Goal: Task Accomplishment & Management: Manage account settings

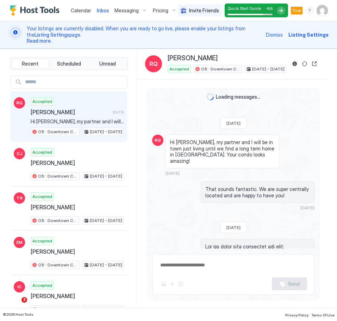
scroll to position [463, 0]
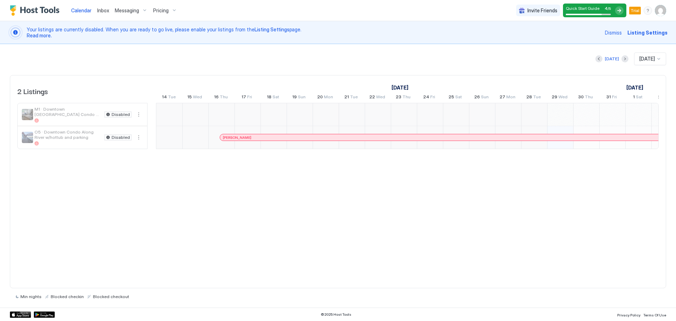
scroll to position [0, 391]
click at [347, 11] on img "User profile" at bounding box center [660, 10] width 11 height 11
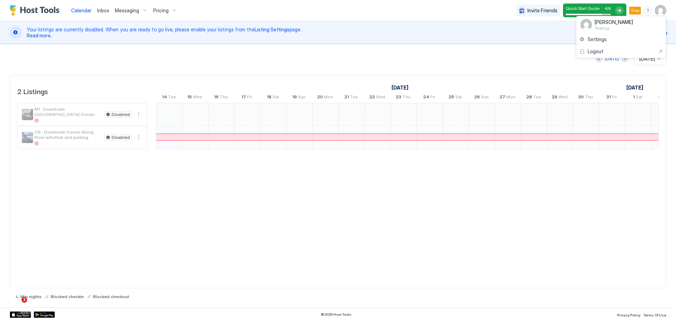
click at [347, 222] on div at bounding box center [338, 160] width 676 height 321
click at [347, 33] on span "Dismiss" at bounding box center [613, 32] width 17 height 7
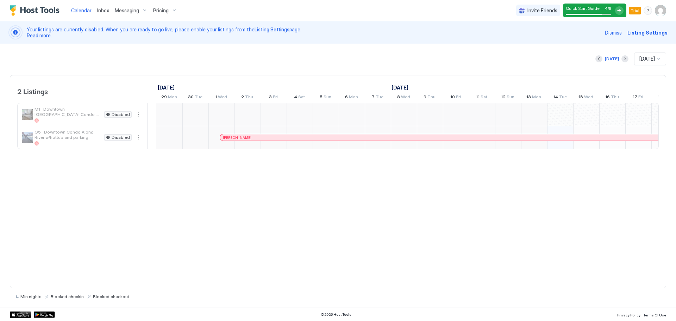
scroll to position [0, 391]
click at [501, 40] on div "Your listings are currently disabled. When you are ready to go live, please ena…" at bounding box center [338, 32] width 676 height 23
click at [642, 35] on span "Listing Settings" at bounding box center [648, 32] width 40 height 7
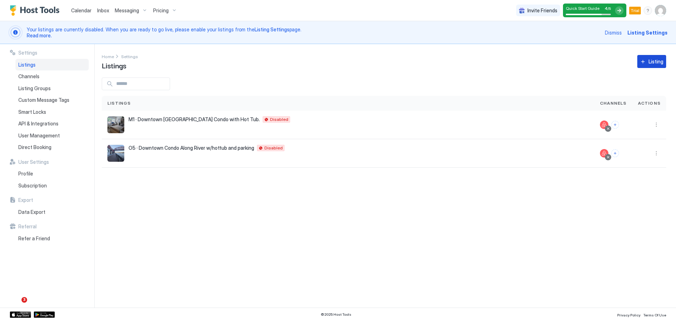
click at [656, 64] on div "Listing" at bounding box center [656, 61] width 15 height 7
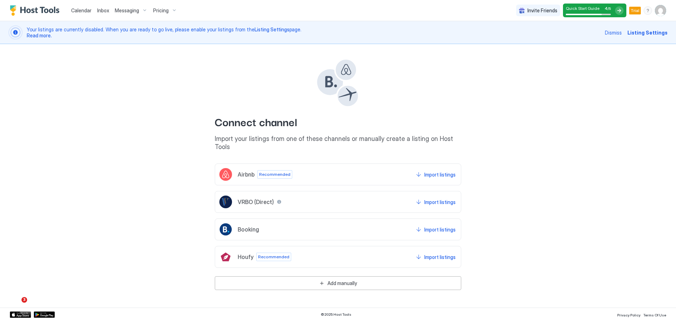
click at [658, 14] on img "User profile" at bounding box center [660, 10] width 11 height 11
click at [598, 40] on span "Settings" at bounding box center [597, 39] width 19 height 6
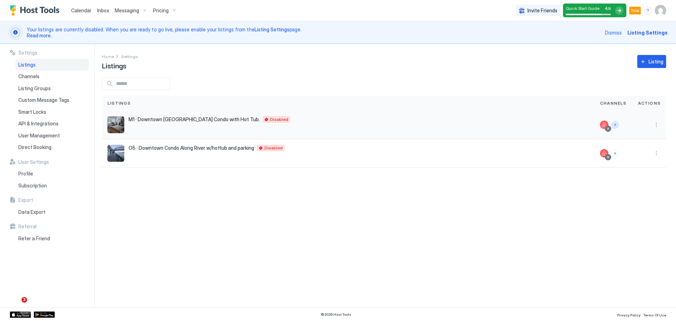
click at [618, 124] on button "Connect channels" at bounding box center [616, 125] width 8 height 8
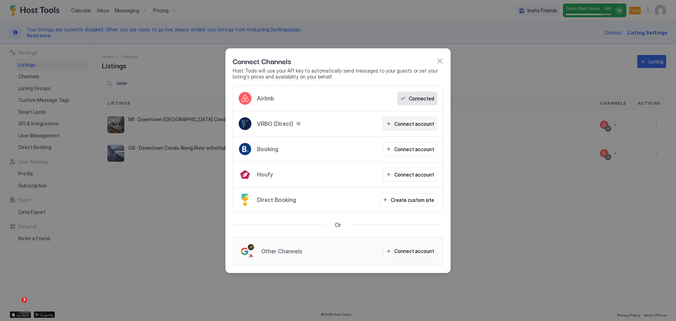
click at [414, 125] on div "Connect account" at bounding box center [415, 123] width 40 height 7
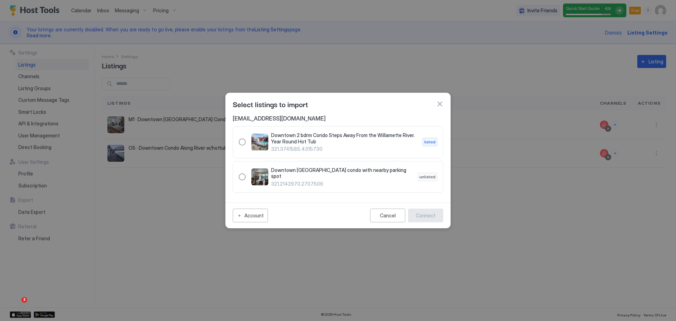
click at [441, 103] on button "button" at bounding box center [439, 103] width 7 height 7
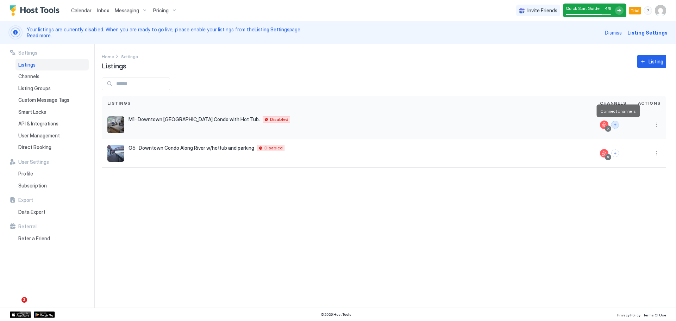
click at [619, 125] on button "Connect channels" at bounding box center [616, 125] width 8 height 8
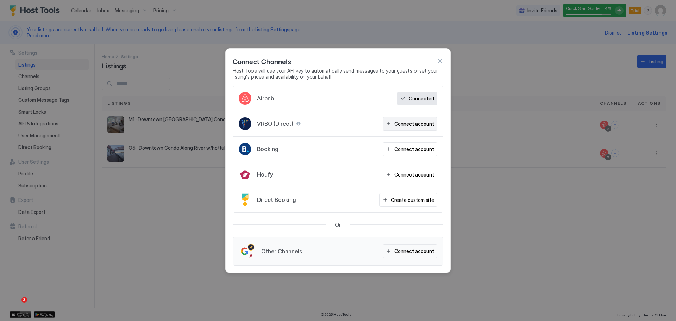
click at [407, 125] on div "Connect account" at bounding box center [415, 123] width 40 height 7
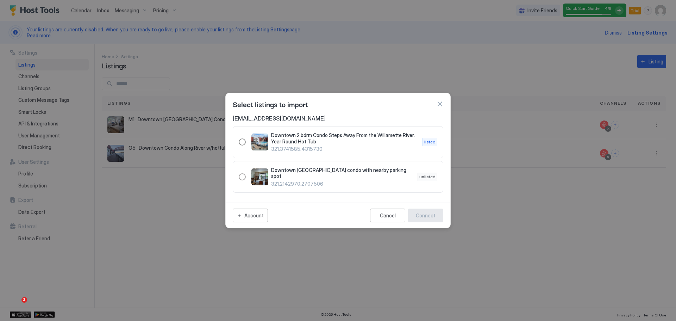
click at [240, 143] on div "321.3741585.4315730" at bounding box center [242, 141] width 7 height 7
click at [431, 215] on div "Connect" at bounding box center [426, 215] width 20 height 7
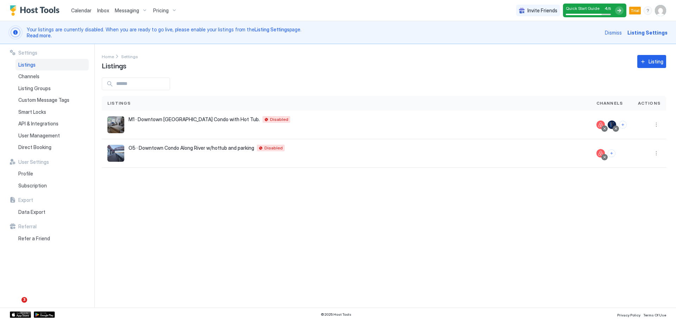
click at [334, 61] on div "Home Settings Listings Listing" at bounding box center [384, 61] width 565 height 18
click at [622, 124] on button "Connect channels" at bounding box center [623, 125] width 8 height 8
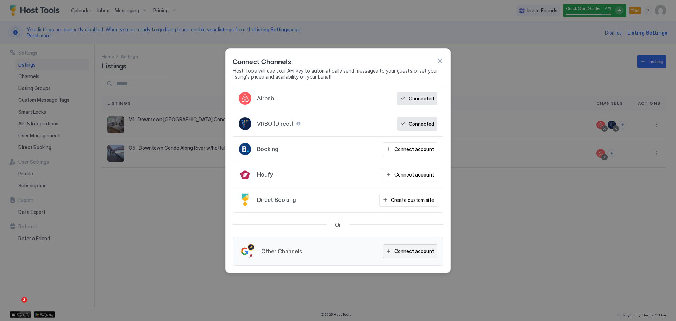
click at [407, 250] on div "Connect account" at bounding box center [415, 250] width 40 height 7
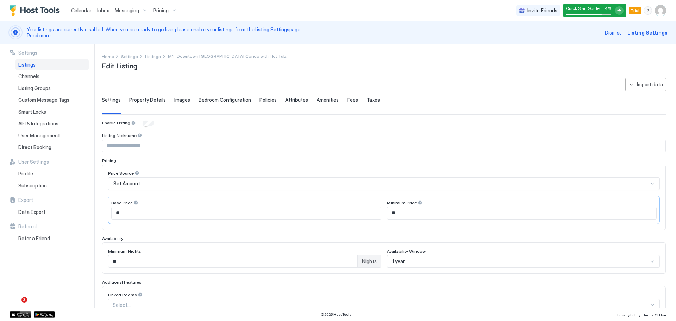
click at [648, 33] on span "Listing Settings" at bounding box center [648, 32] width 40 height 7
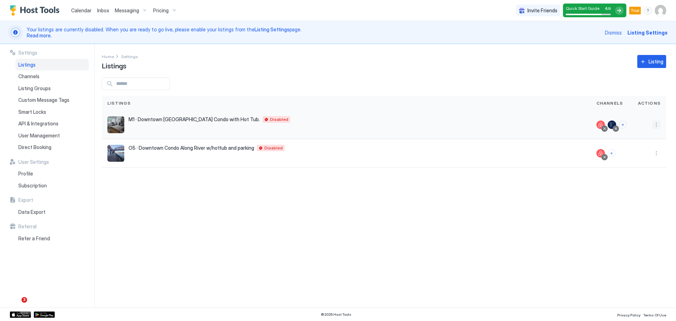
click at [659, 124] on button "More options" at bounding box center [656, 124] width 8 height 8
click at [641, 134] on span "Messaging" at bounding box center [636, 134] width 23 height 5
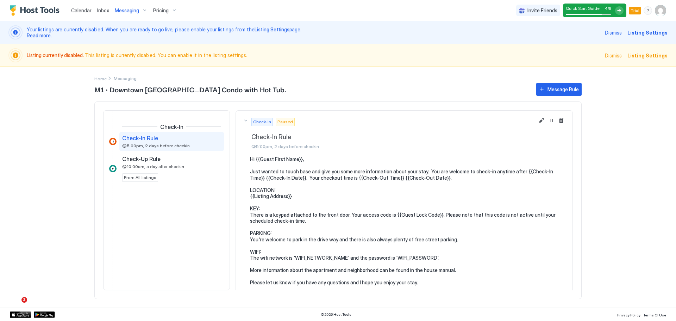
click at [648, 35] on span "Listing Settings" at bounding box center [648, 32] width 40 height 7
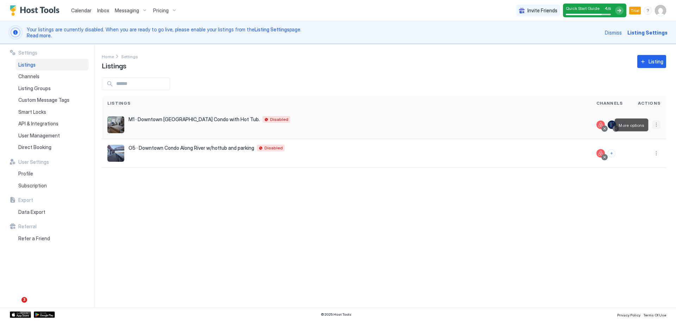
click at [659, 122] on button "More options" at bounding box center [656, 124] width 8 height 8
click at [313, 216] on div at bounding box center [338, 160] width 676 height 321
click at [212, 155] on div "O5 · Downtown Condo Along River w/hottub and parking [GEOGRAPHIC_DATA] 97209 US…" at bounding box center [346, 153] width 478 height 17
click at [611, 124] on div at bounding box center [612, 124] width 8 height 8
click at [545, 127] on div "M1 · Downtown [GEOGRAPHIC_DATA] Condo with Hot Tub. [GEOGRAPHIC_DATA] 97209 US …" at bounding box center [346, 124] width 478 height 17
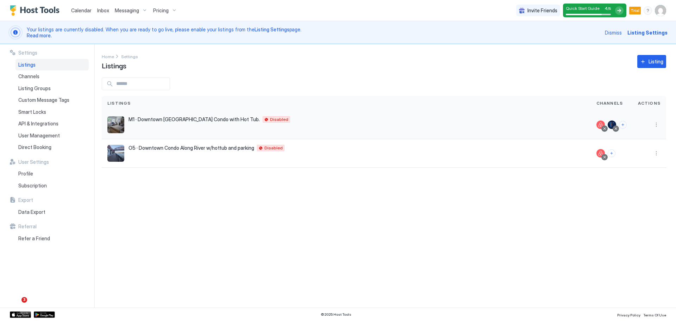
click at [198, 124] on div "M1 · Downtown [GEOGRAPHIC_DATA] Condo with Hot Tub. [GEOGRAPHIC_DATA] 97209 US …" at bounding box center [346, 124] width 478 height 17
click at [613, 123] on div at bounding box center [612, 124] width 8 height 8
click at [617, 128] on div at bounding box center [616, 129] width 4 height 4
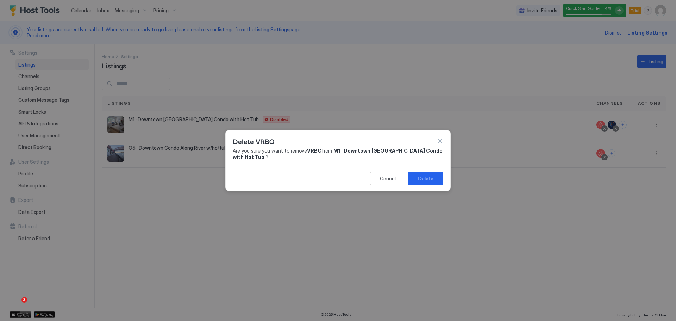
click at [437, 138] on button "button" at bounding box center [439, 140] width 7 height 7
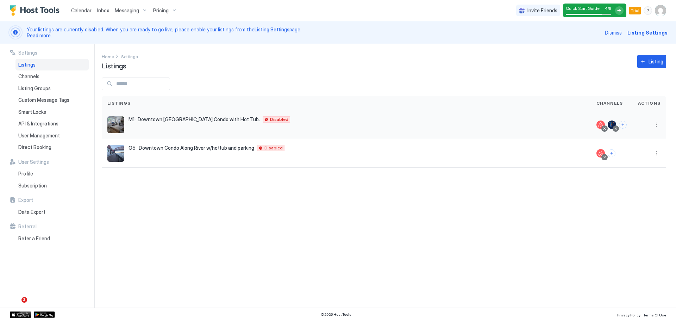
click at [613, 124] on div at bounding box center [612, 124] width 8 height 8
click at [616, 129] on div at bounding box center [616, 129] width 4 height 4
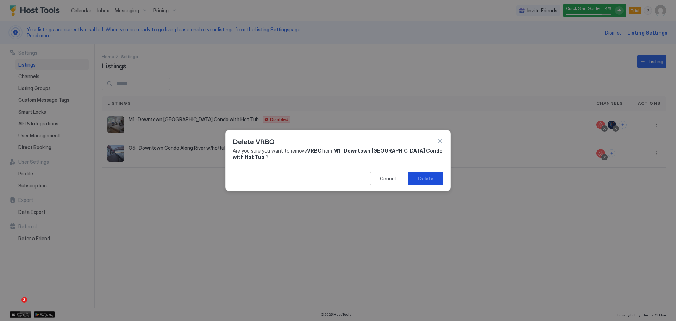
click at [423, 181] on div "Delete" at bounding box center [425, 178] width 15 height 7
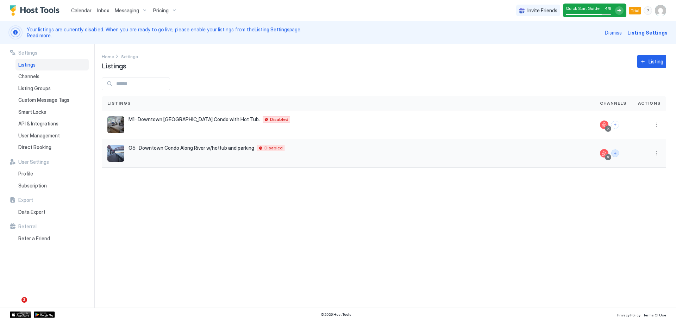
click at [619, 155] on button "Connect channels" at bounding box center [616, 153] width 8 height 8
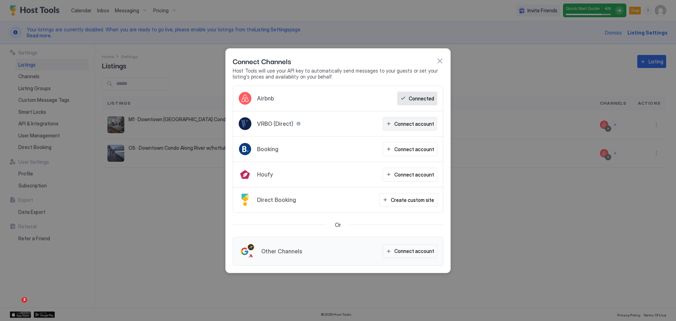
click at [421, 124] on div "Connect account" at bounding box center [415, 123] width 40 height 7
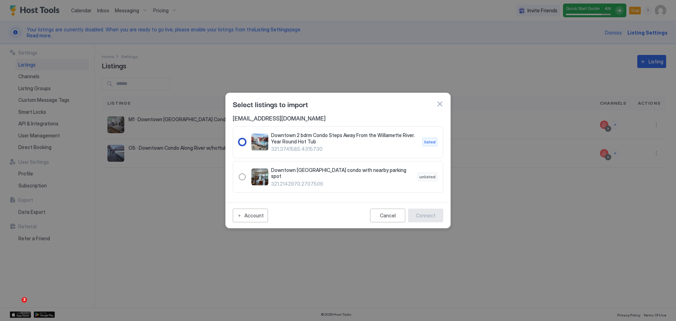
click at [243, 144] on div "321.3741585.4315730" at bounding box center [242, 141] width 7 height 7
click at [427, 215] on div "Connect" at bounding box center [426, 215] width 20 height 7
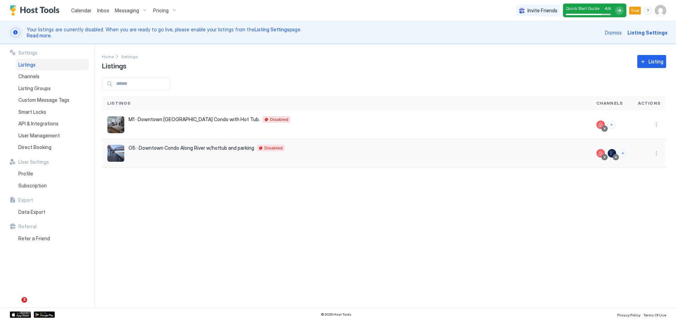
click at [612, 153] on div at bounding box center [612, 153] width 8 height 8
click at [614, 153] on div at bounding box center [612, 153] width 8 height 8
click at [614, 154] on div at bounding box center [612, 153] width 8 height 8
click at [280, 227] on div "Settings Home Settings Listings Listing Listings Channels Actions M1 · Downtown…" at bounding box center [389, 175] width 575 height 263
click at [656, 153] on button "More options" at bounding box center [656, 153] width 8 height 8
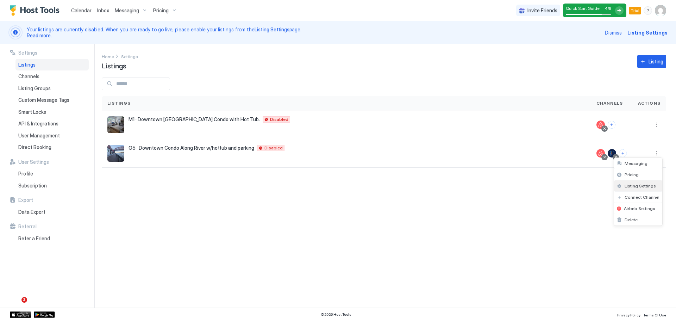
click at [642, 187] on span "Listing Settings" at bounding box center [640, 185] width 31 height 5
click at [231, 151] on div "O5 · Downtown Condo Along River w/hottub and parking [GEOGRAPHIC_DATA] 97209 US…" at bounding box center [346, 153] width 478 height 17
click at [613, 151] on div at bounding box center [612, 153] width 8 height 8
click at [613, 152] on div at bounding box center [612, 153] width 8 height 8
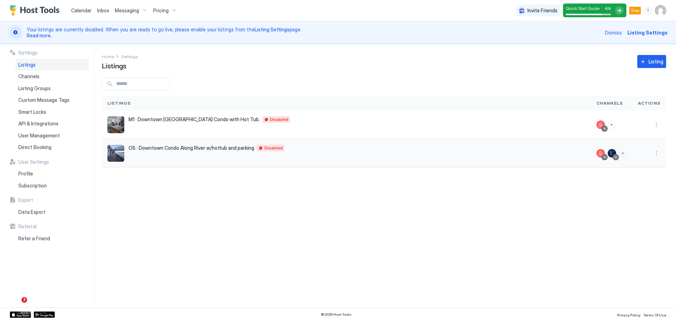
click at [613, 152] on div at bounding box center [612, 153] width 8 height 8
click at [604, 150] on div at bounding box center [601, 153] width 8 height 8
click at [656, 154] on button "More options" at bounding box center [656, 153] width 8 height 8
click at [631, 188] on div "Listing Settings" at bounding box center [638, 185] width 48 height 11
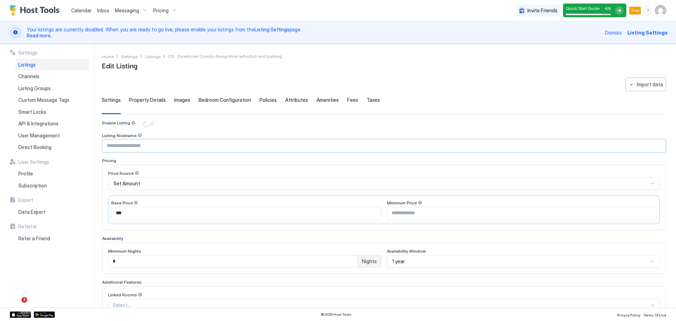
click at [171, 144] on input "Input Field" at bounding box center [384, 146] width 563 height 12
type input "**"
click at [160, 186] on div "Set Amount" at bounding box center [380, 183] width 535 height 6
click at [142, 212] on input "***" at bounding box center [246, 213] width 269 height 12
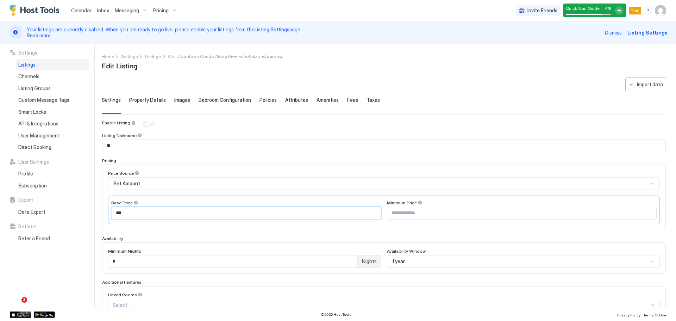
click at [142, 212] on input "***" at bounding box center [246, 213] width 269 height 12
click at [413, 210] on input "Input Field" at bounding box center [521, 213] width 269 height 12
type input "**"
drag, startPoint x: 222, startPoint y: 265, endPoint x: 218, endPoint y: 259, distance: 6.5
click at [221, 264] on input "*" at bounding box center [232, 261] width 249 height 12
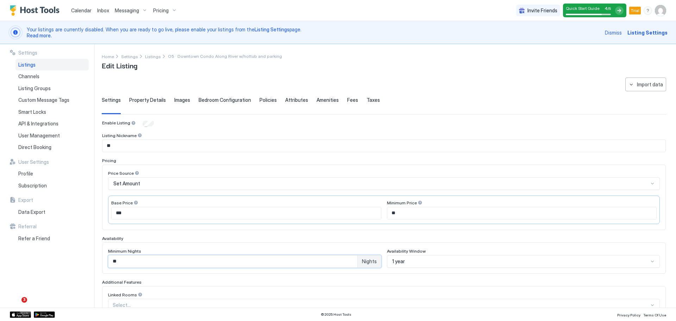
type input "**"
click at [70, 275] on div "Settings Listings Channels Listing Groups Custom Message Tags Smart Locks API &…" at bounding box center [52, 175] width 85 height 263
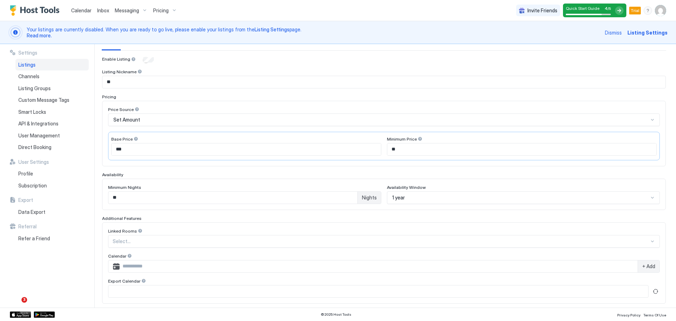
scroll to position [73, 0]
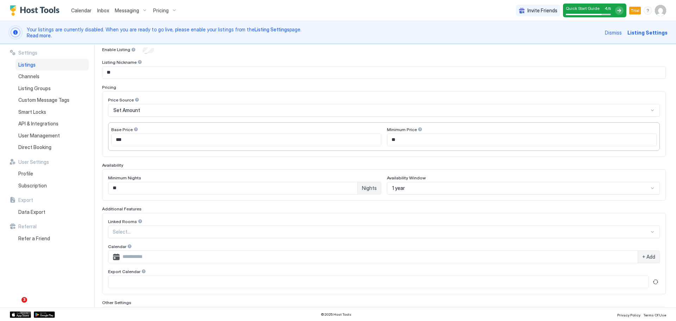
click at [176, 232] on div at bounding box center [381, 232] width 537 height 6
click at [193, 227] on div "Select..." at bounding box center [384, 231] width 552 height 13
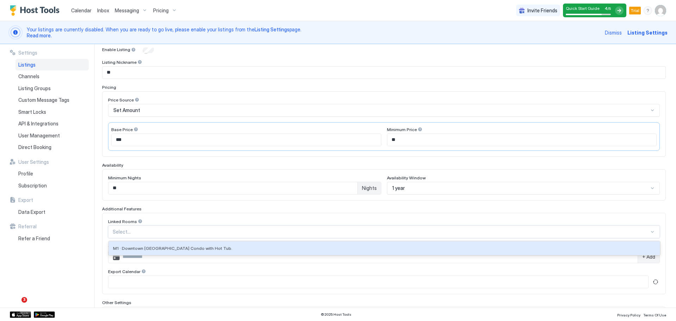
click at [199, 230] on div at bounding box center [381, 232] width 537 height 6
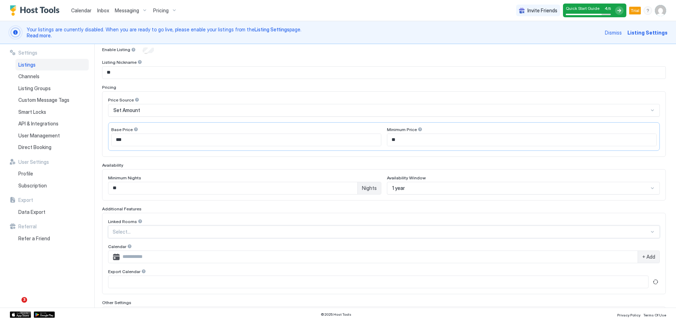
click at [203, 229] on div at bounding box center [381, 232] width 537 height 6
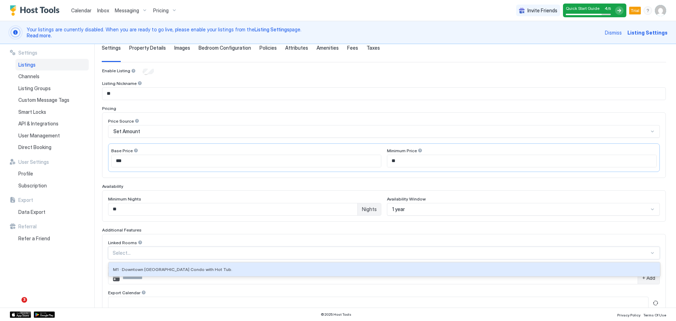
scroll to position [68, 0]
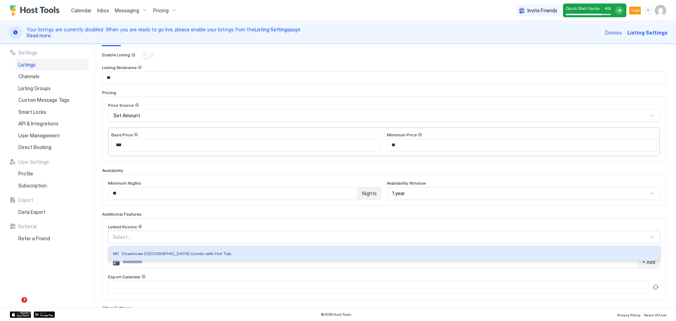
click at [252, 243] on div "1 result available. Use Up and Down to choose options, press Enter to select th…" at bounding box center [384, 237] width 552 height 13
click at [529, 275] on div "Export Calendar" at bounding box center [384, 277] width 552 height 7
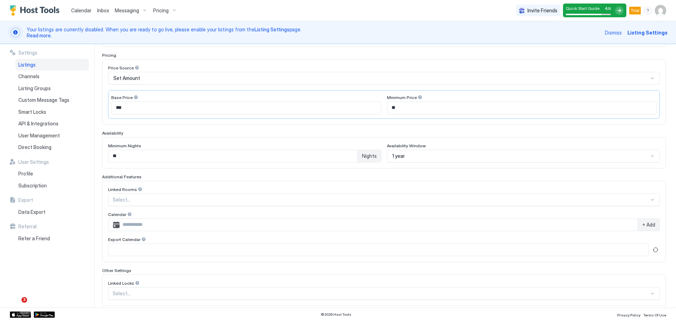
scroll to position [110, 0]
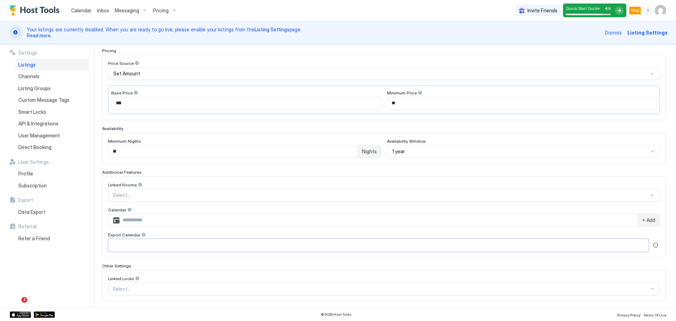
click at [199, 248] on input "Input Field" at bounding box center [378, 245] width 540 height 12
click at [205, 221] on input "Input Field" at bounding box center [379, 220] width 518 height 12
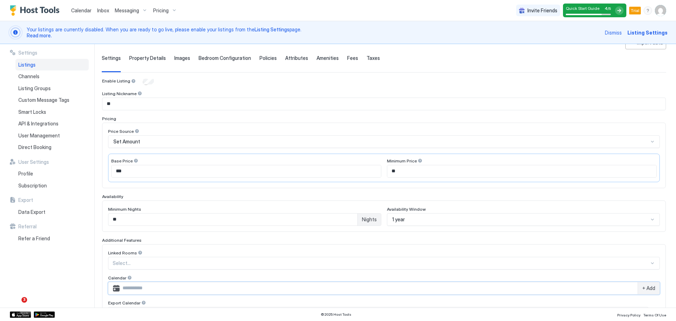
scroll to position [0, 0]
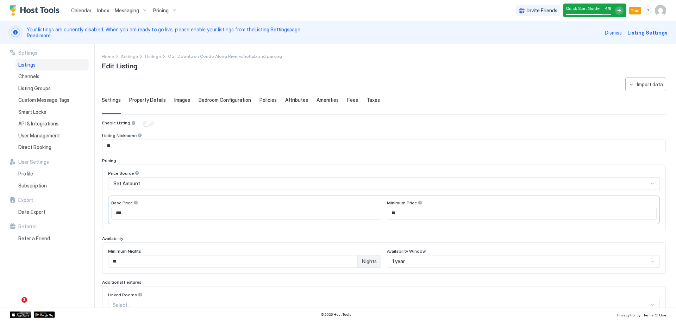
click at [152, 101] on span "Property Details" at bounding box center [147, 100] width 37 height 6
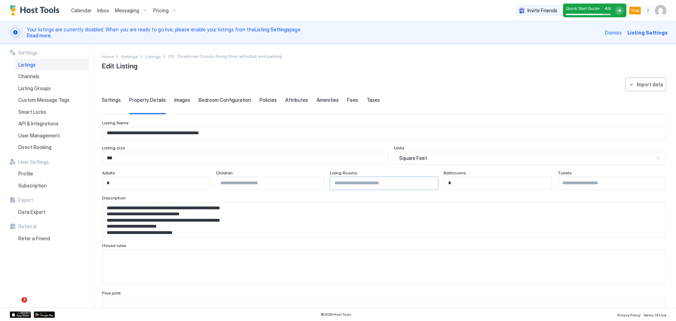
click at [356, 182] on input "Input Field" at bounding box center [383, 183] width 107 height 12
type input "*"
click at [580, 183] on input "Input Field" at bounding box center [611, 183] width 107 height 12
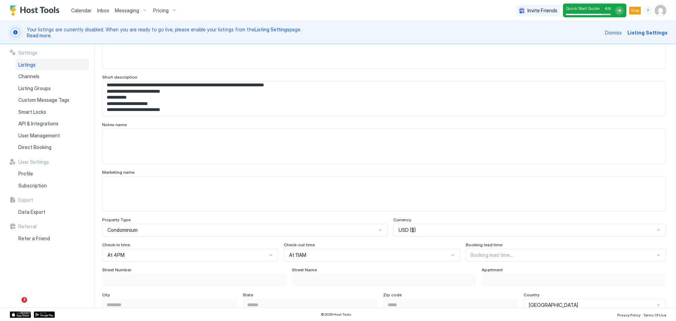
scroll to position [272, 0]
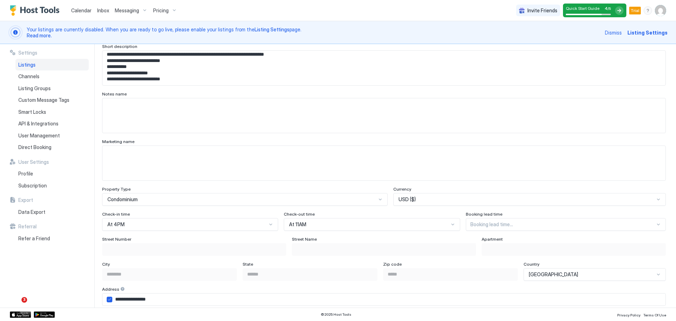
type input "*"
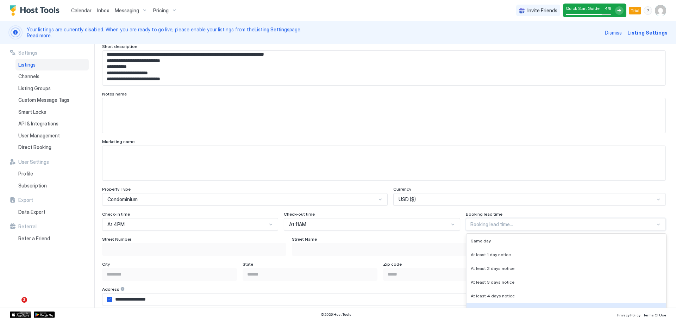
click at [497, 226] on div "8 results available. Use Up and Down to choose options, press Enter to select t…" at bounding box center [566, 224] width 200 height 13
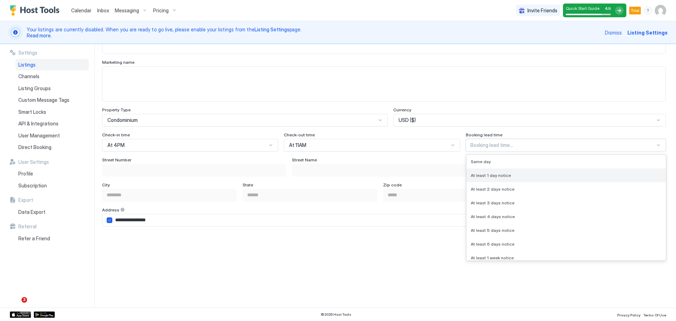
click at [504, 178] on div "At least 1 day notice" at bounding box center [566, 175] width 199 height 14
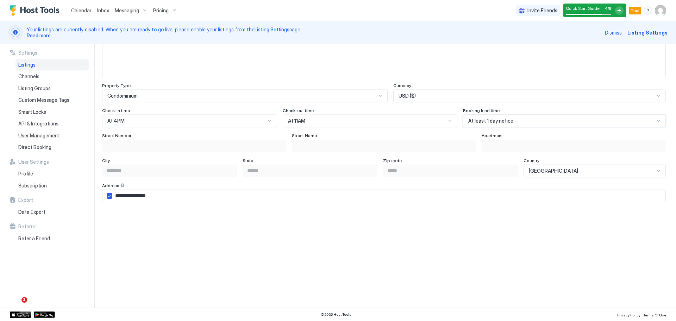
scroll to position [402, 0]
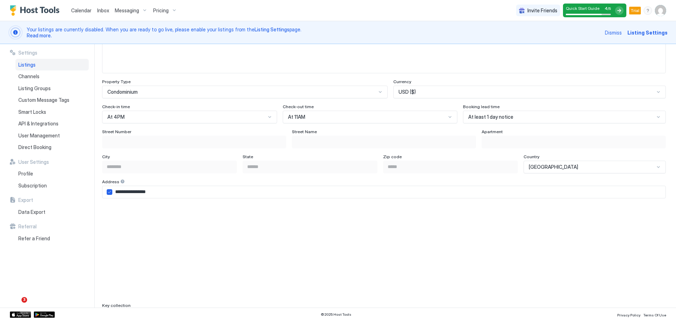
click at [451, 173] on div "**********" at bounding box center [384, 213] width 564 height 168
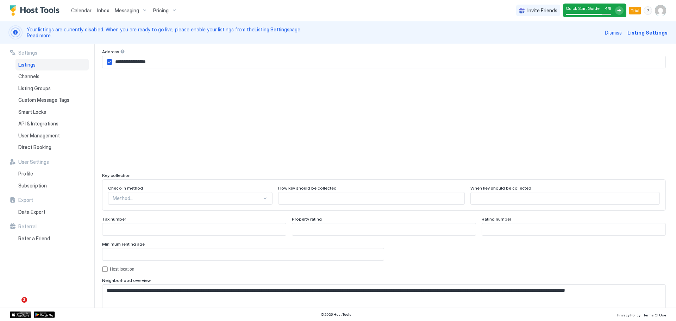
click at [243, 199] on div "Method..." at bounding box center [190, 198] width 165 height 13
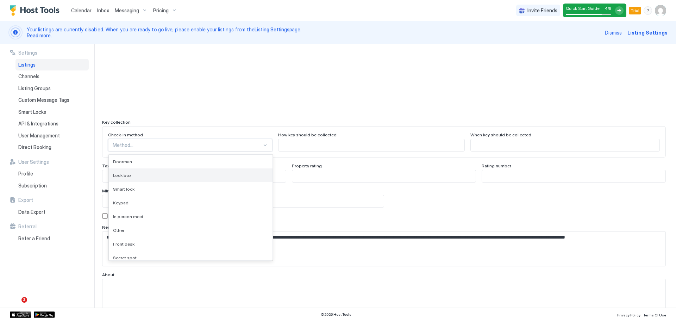
click at [195, 174] on div "Lock box" at bounding box center [190, 175] width 155 height 5
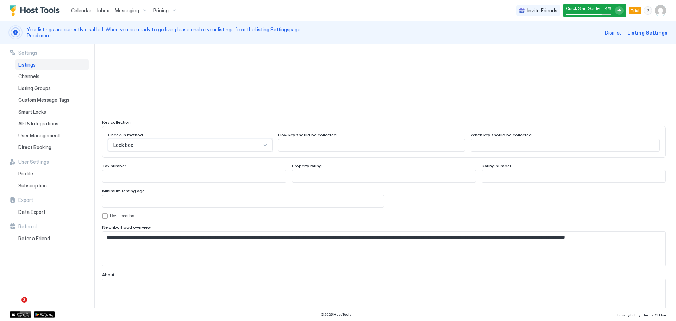
click at [224, 143] on div "Lock box" at bounding box center [187, 145] width 148 height 6
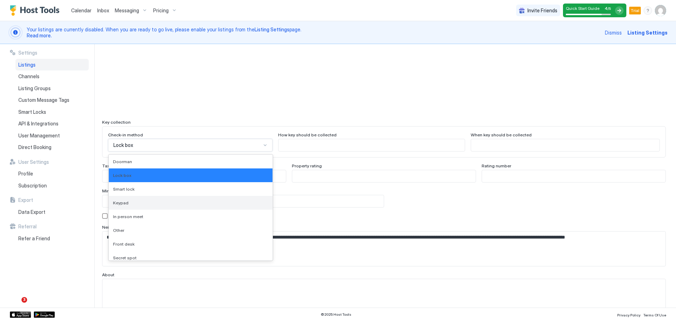
click at [178, 205] on div "Keypad" at bounding box center [190, 202] width 155 height 5
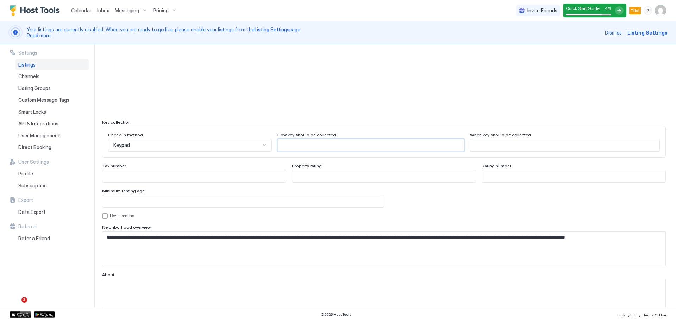
click at [317, 148] on input "Input Field" at bounding box center [371, 145] width 187 height 12
click at [371, 145] on input "Input Field" at bounding box center [371, 145] width 187 height 12
type input "**********"
click at [474, 148] on input "Input Field" at bounding box center [565, 145] width 189 height 12
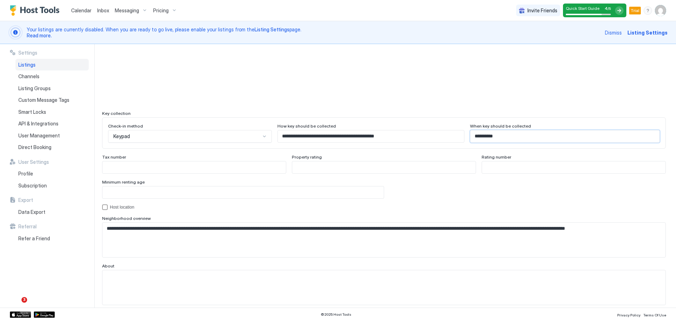
scroll to position [596, 0]
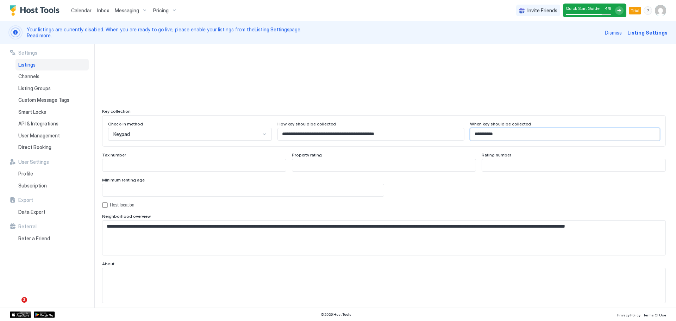
type input "**********"
click at [229, 192] on input "Input Field" at bounding box center [243, 190] width 281 height 12
type input "**"
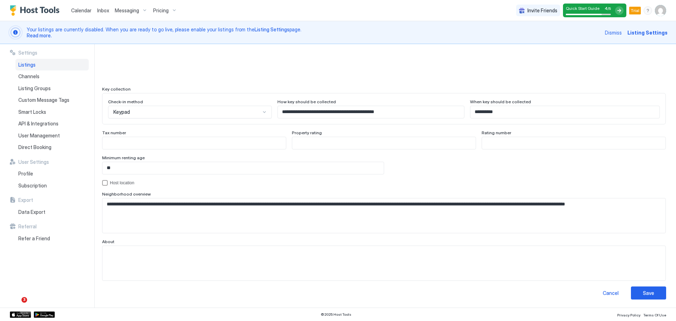
scroll to position [618, 0]
click at [648, 296] on button "Save" at bounding box center [648, 292] width 35 height 13
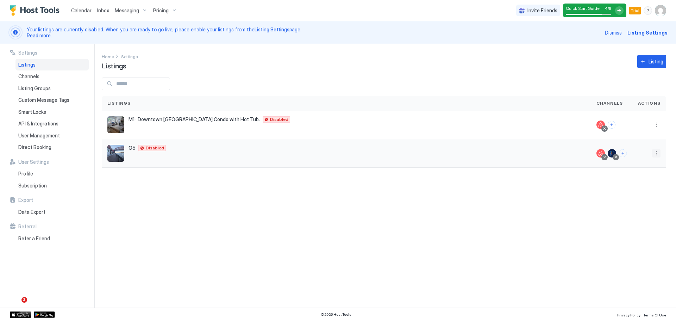
click at [656, 152] on button "More options" at bounding box center [656, 153] width 8 height 8
click at [115, 153] on div at bounding box center [338, 160] width 676 height 321
click at [167, 156] on div at bounding box center [338, 160] width 676 height 321
click at [658, 157] on button "More options" at bounding box center [656, 153] width 8 height 8
click at [632, 176] on span "Pricing" at bounding box center [632, 174] width 14 height 5
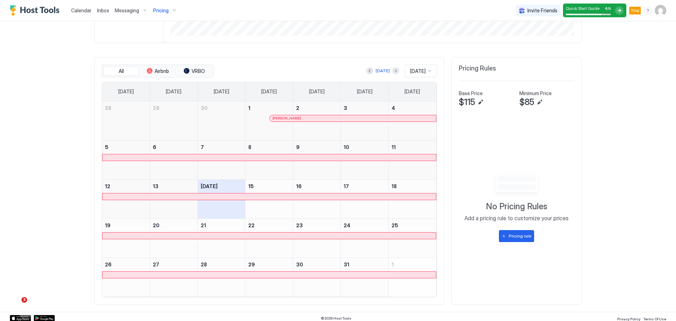
scroll to position [225, 0]
click at [393, 69] on button "Next month" at bounding box center [395, 70] width 7 height 7
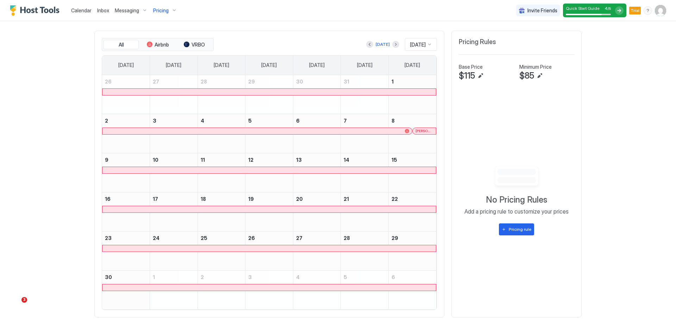
scroll to position [255, 0]
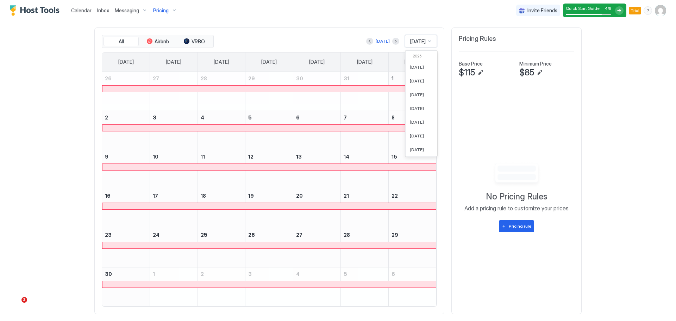
click at [410, 45] on div "[DATE]" at bounding box center [421, 41] width 32 height 13
click at [337, 39] on div "[DATE] [DATE]" at bounding box center [326, 41] width 222 height 13
click at [323, 37] on div "[DATE] [DATE]" at bounding box center [326, 41] width 222 height 13
click at [525, 228] on div "Pricing rule" at bounding box center [520, 226] width 23 height 6
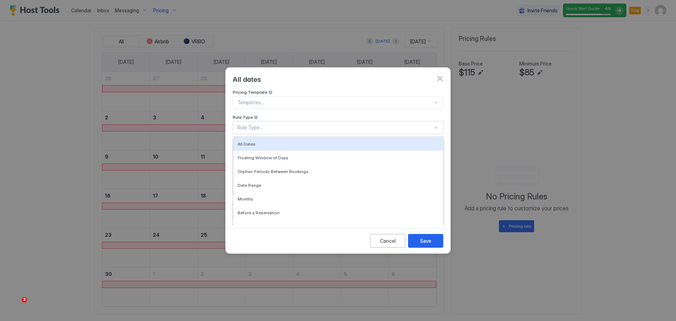
click at [334, 124] on div "Rule Type..." at bounding box center [334, 127] width 195 height 6
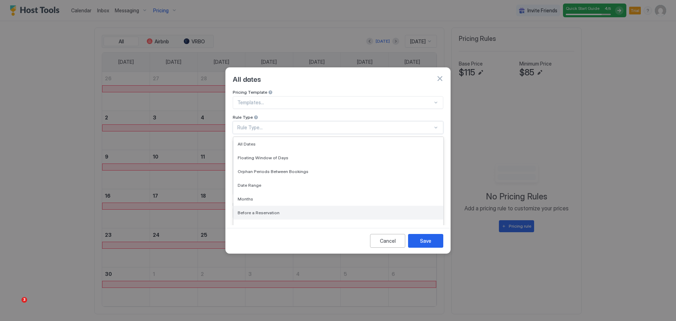
click at [285, 210] on div "Before a Reservation" at bounding box center [339, 213] width 210 height 14
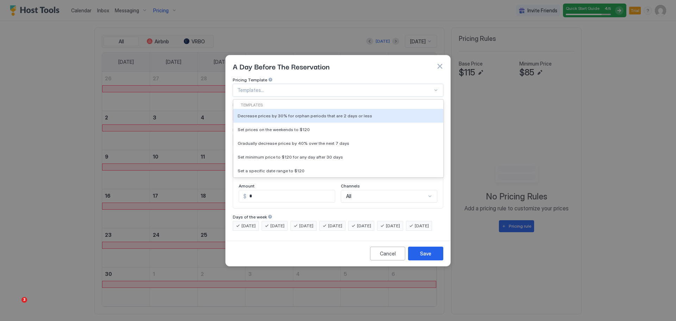
click at [320, 87] on div at bounding box center [334, 90] width 195 height 6
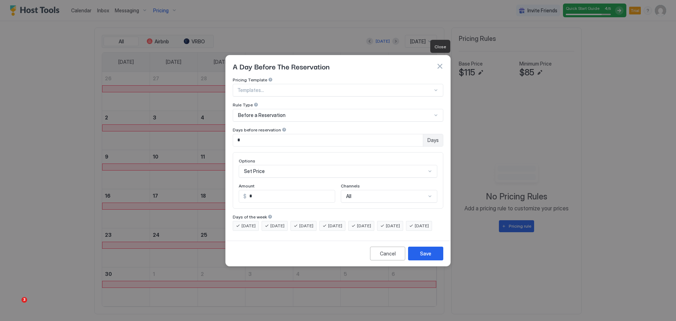
click at [441, 63] on button "button" at bounding box center [439, 66] width 7 height 7
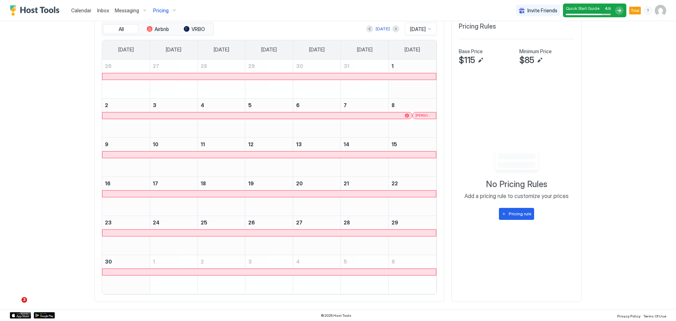
scroll to position [268, 0]
click at [422, 27] on span "[DATE]" at bounding box center [417, 28] width 15 height 6
click at [410, 123] on span "[DATE]" at bounding box center [417, 122] width 14 height 5
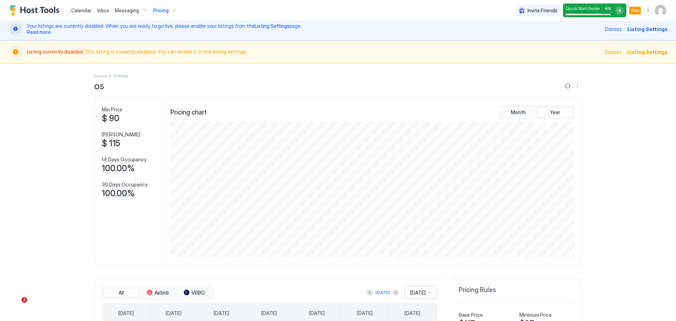
scroll to position [7, 0]
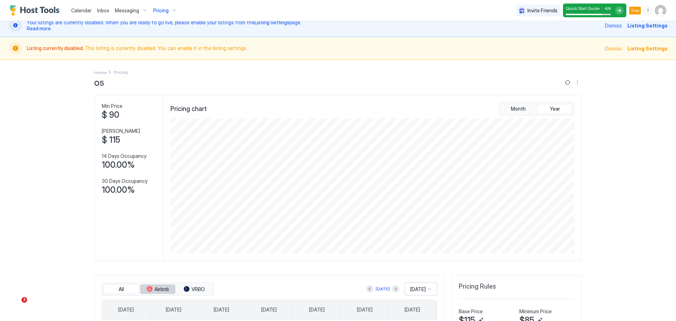
click at [166, 287] on span "Airbnb" at bounding box center [162, 289] width 14 height 6
click at [197, 288] on span "VRBO" at bounding box center [198, 289] width 13 height 6
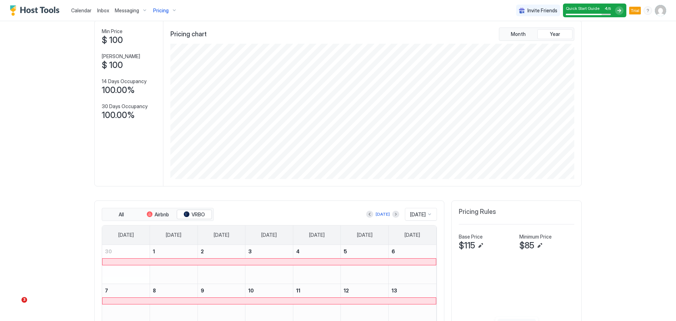
scroll to position [83, 0]
click at [119, 210] on span "All" at bounding box center [121, 213] width 5 height 6
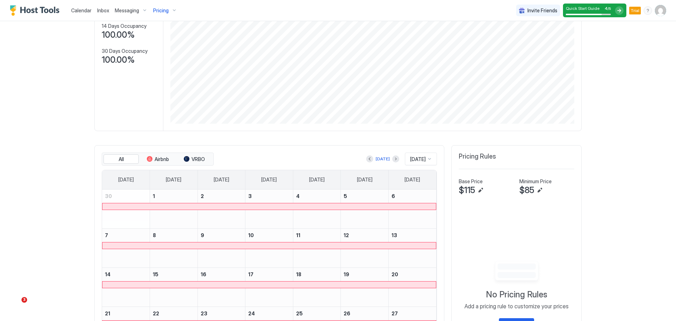
scroll to position [181, 0]
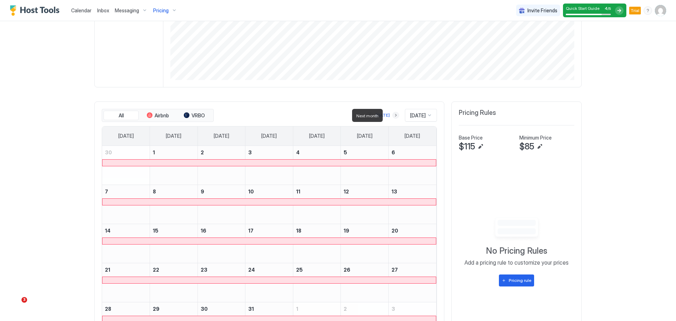
click at [392, 116] on button "Next month" at bounding box center [395, 115] width 7 height 7
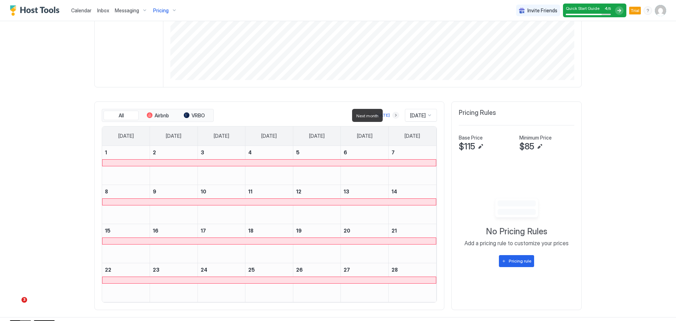
click at [392, 116] on button "Next month" at bounding box center [395, 115] width 7 height 7
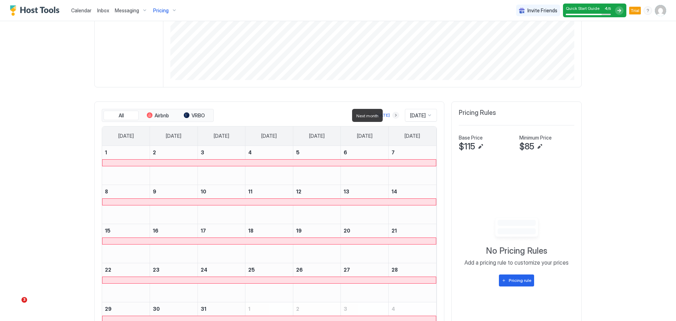
click at [392, 116] on button "Next month" at bounding box center [395, 115] width 7 height 7
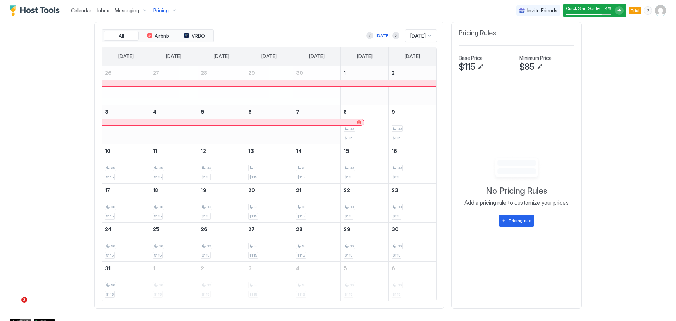
scroll to position [261, 0]
click at [522, 219] on div "Pricing rule" at bounding box center [520, 220] width 23 height 6
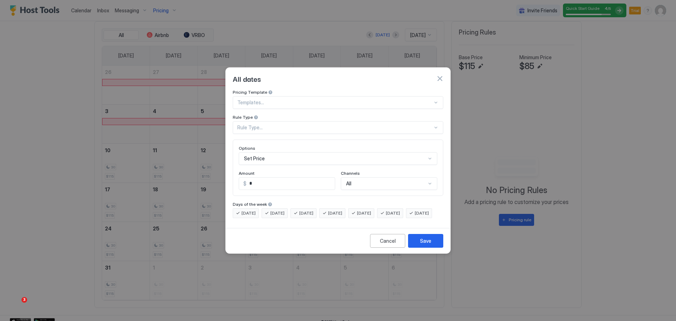
click at [337, 99] on div at bounding box center [334, 102] width 195 height 6
click at [339, 124] on div "Rule Type..." at bounding box center [334, 127] width 195 height 6
click at [375, 73] on div "All dates" at bounding box center [338, 78] width 211 height 11
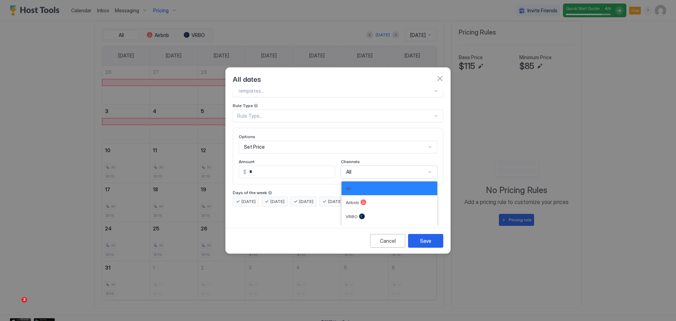
click at [394, 178] on div "4 results available. Use Up and Down to choose options, press Enter to select t…" at bounding box center [389, 172] width 97 height 13
click at [394, 186] on div "All" at bounding box center [389, 188] width 87 height 5
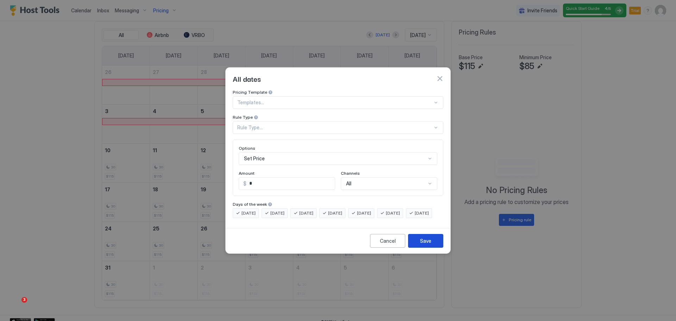
click at [434, 248] on button "Save" at bounding box center [425, 241] width 35 height 14
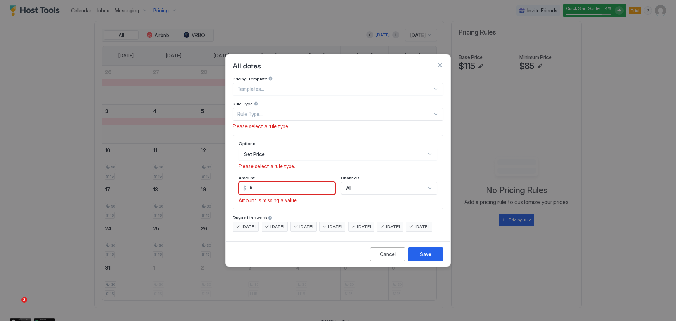
click at [384, 150] on div "Set Price" at bounding box center [338, 154] width 199 height 13
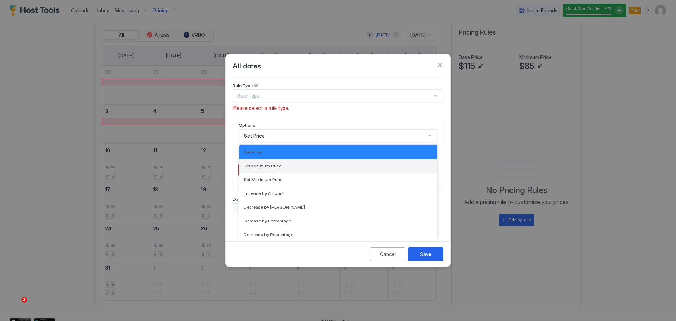
click at [365, 163] on div "Set Minimum Price" at bounding box center [339, 165] width 190 height 5
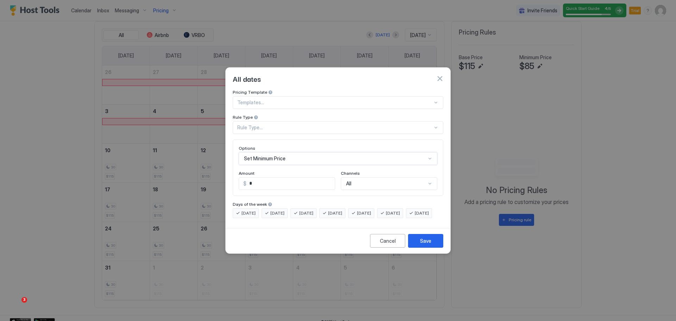
scroll to position [0, 0]
click at [309, 178] on input "*" at bounding box center [291, 184] width 88 height 12
type input "*"
click at [329, 163] on div "Options Set Minimum Price Amount $ ** Channels All" at bounding box center [338, 167] width 199 height 44
click at [429, 244] on div "Save" at bounding box center [425, 240] width 11 height 7
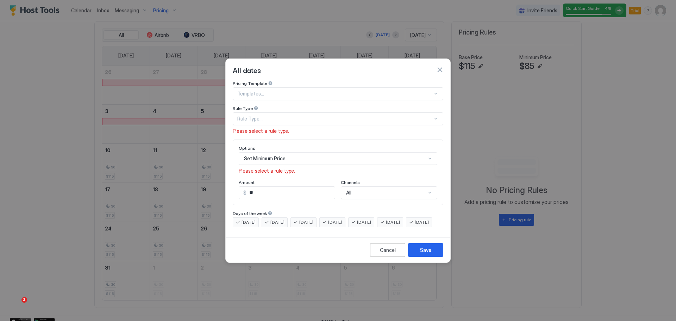
click at [312, 112] on div "Rule Type..." at bounding box center [338, 118] width 211 height 13
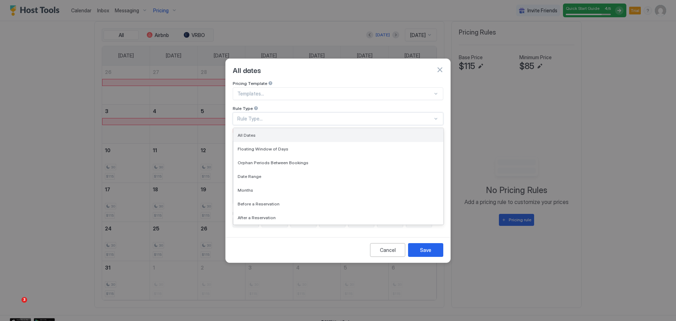
click at [272, 132] on div "All Dates" at bounding box center [338, 134] width 201 height 5
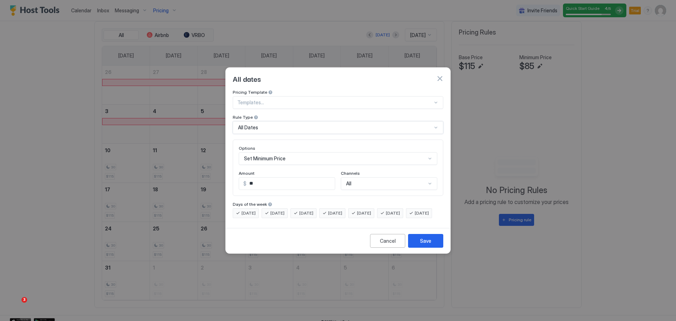
click at [299, 99] on div at bounding box center [334, 102] width 195 height 6
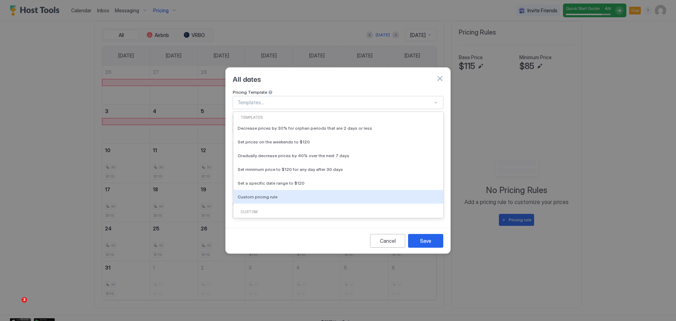
click at [255, 209] on div "Custom" at bounding box center [338, 212] width 204 height 6
click at [257, 194] on span "Custom pricing rule" at bounding box center [258, 196] width 40 height 5
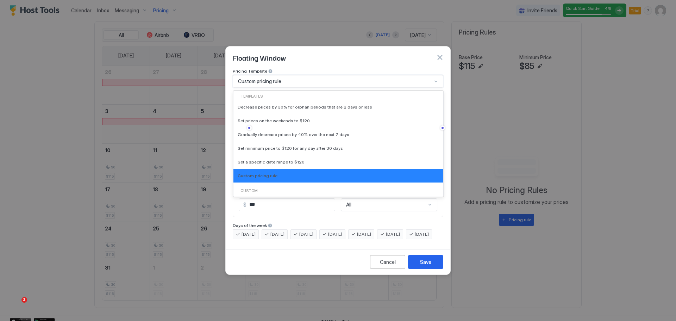
click at [315, 78] on div "Custom pricing rule" at bounding box center [335, 81] width 194 height 6
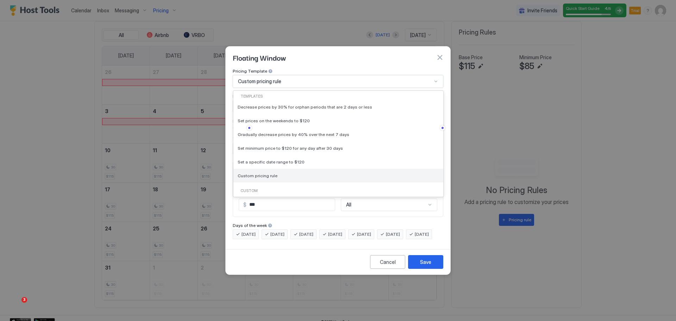
click at [261, 173] on span "Custom pricing rule" at bounding box center [258, 175] width 40 height 5
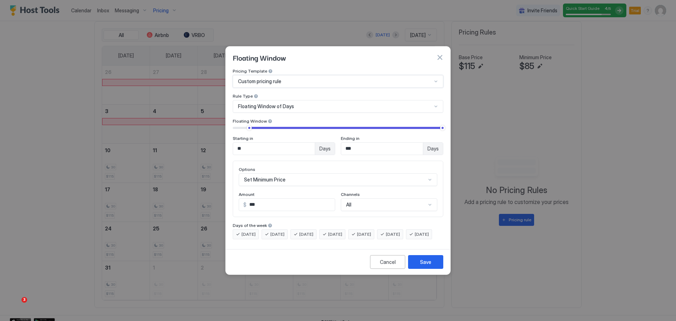
click at [305, 103] on div "Floating Window of Days" at bounding box center [335, 106] width 194 height 6
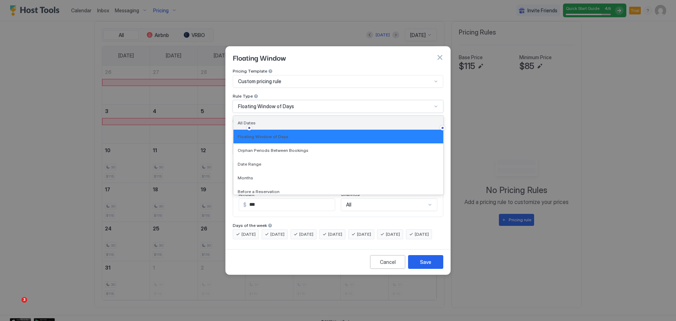
click at [279, 120] on div "All Dates" at bounding box center [338, 122] width 201 height 5
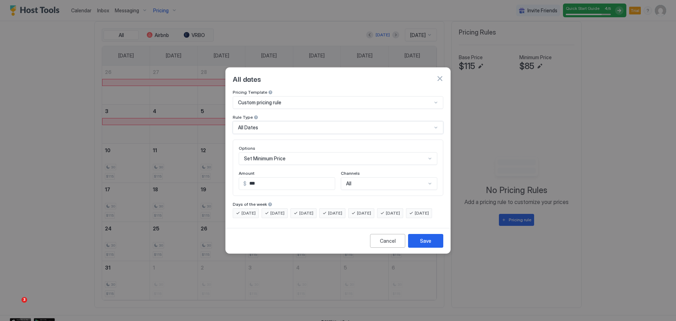
click at [273, 178] on input "***" at bounding box center [291, 184] width 88 height 12
drag, startPoint x: 272, startPoint y: 176, endPoint x: 248, endPoint y: 176, distance: 24.3
click at [248, 178] on input "***" at bounding box center [291, 184] width 88 height 12
type input "**"
click at [434, 245] on button "Save" at bounding box center [425, 241] width 35 height 14
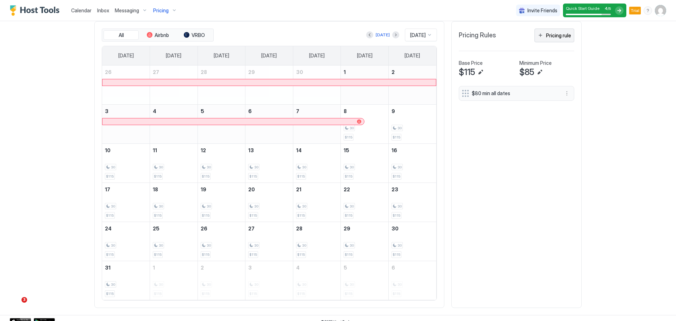
click at [552, 36] on div "Pricing rule" at bounding box center [558, 35] width 25 height 7
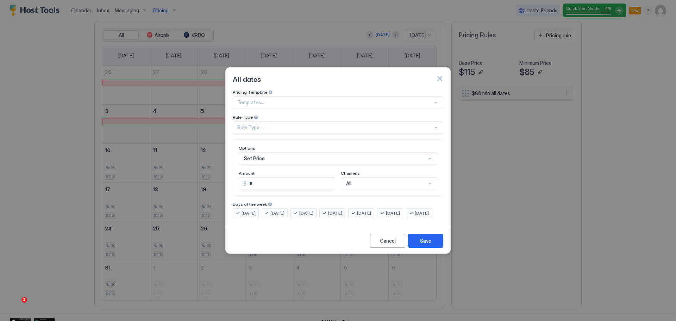
click at [440, 75] on button "button" at bounding box center [439, 78] width 7 height 7
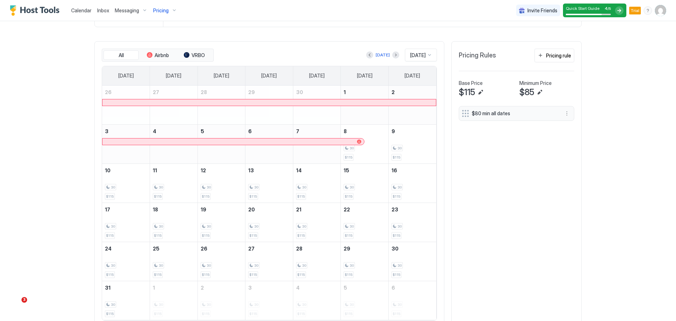
scroll to position [233, 0]
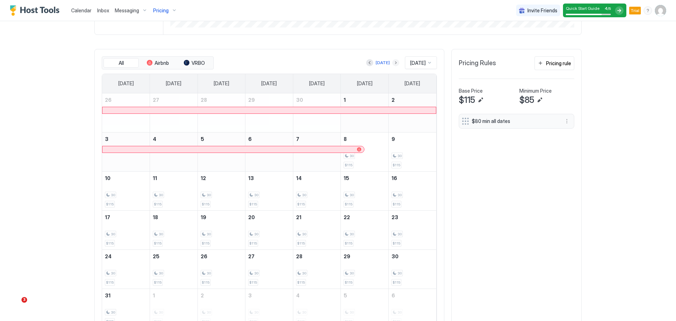
click at [392, 64] on button "Next month" at bounding box center [395, 62] width 7 height 7
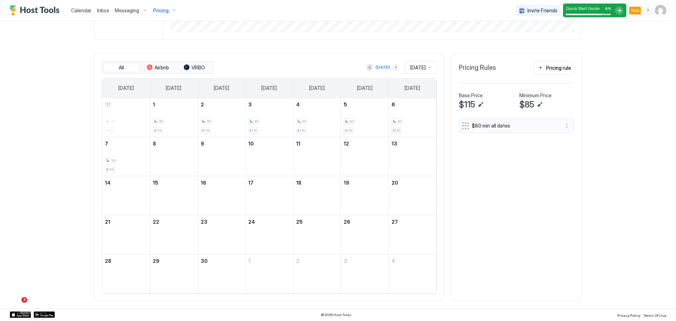
scroll to position [229, 0]
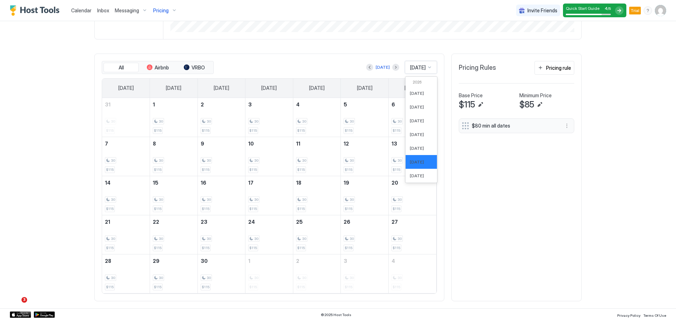
click at [420, 67] on span "[DATE]" at bounding box center [417, 67] width 15 height 6
click at [412, 150] on span "[DATE]" at bounding box center [417, 149] width 14 height 5
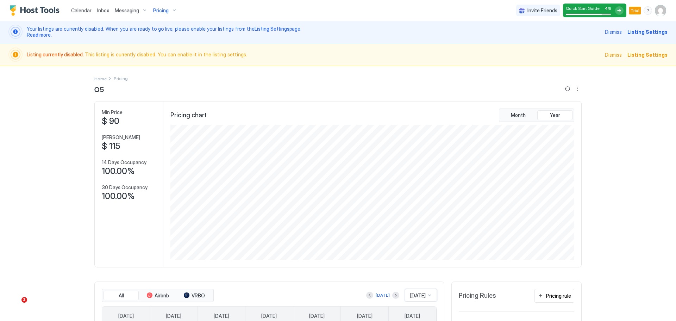
scroll to position [0, 0]
click at [169, 11] on div "Pricing" at bounding box center [165, 11] width 30 height 12
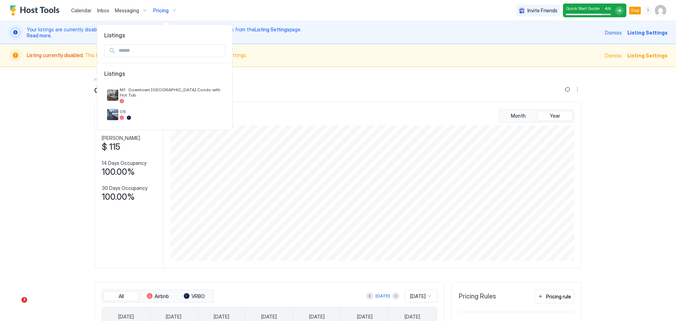
click at [43, 115] on div at bounding box center [338, 160] width 676 height 321
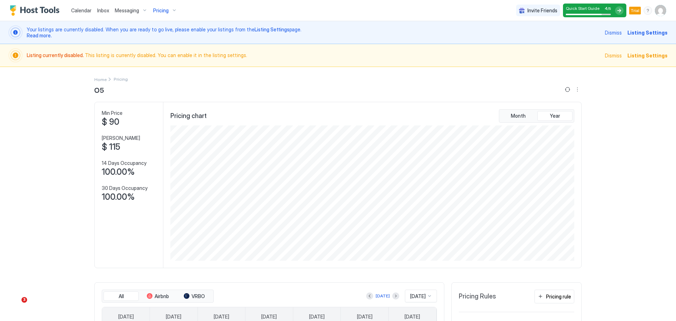
click at [635, 12] on span "Trial" at bounding box center [635, 10] width 9 height 6
click at [646, 11] on div "menu" at bounding box center [648, 10] width 8 height 8
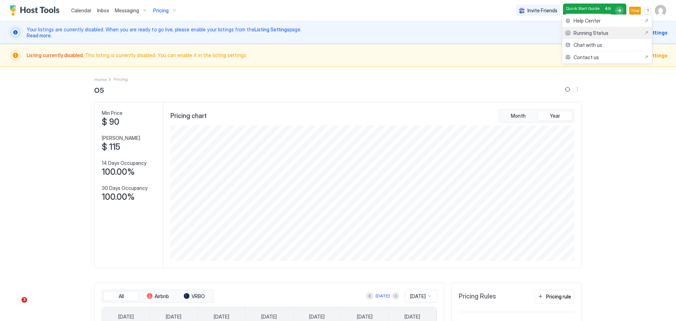
click at [636, 33] on div "Running Status" at bounding box center [607, 33] width 84 height 6
